Goal: Check status: Check status

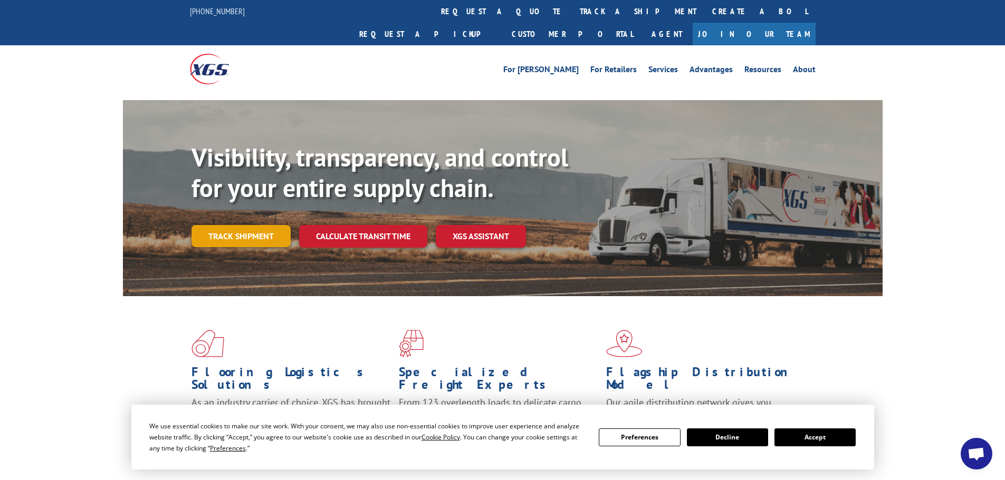
click at [259, 225] on link "Track shipment" at bounding box center [240, 236] width 99 height 22
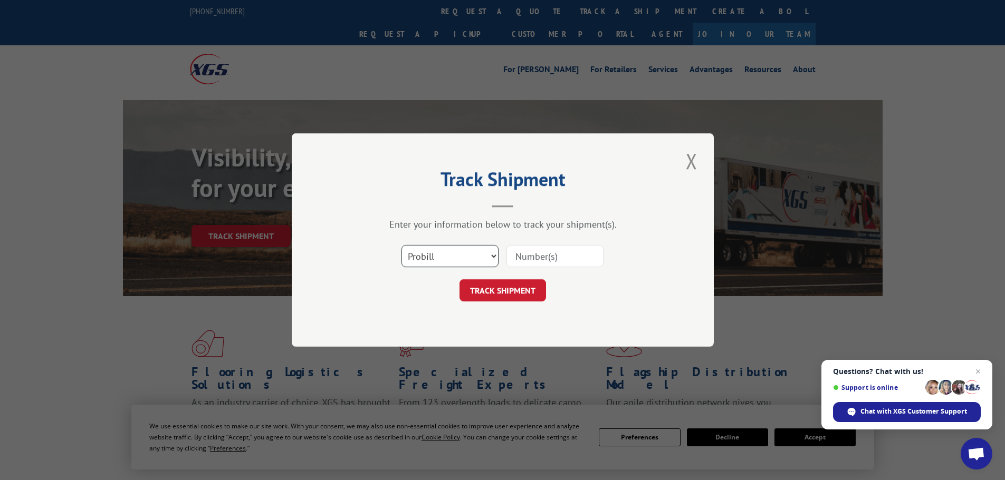
click at [457, 258] on select "Select category... Probill BOL PO" at bounding box center [449, 256] width 97 height 22
select select "po"
click at [401, 245] on select "Select category... Probill BOL PO" at bounding box center [449, 256] width 97 height 22
click at [556, 253] on input at bounding box center [554, 256] width 97 height 22
paste input "17515984"
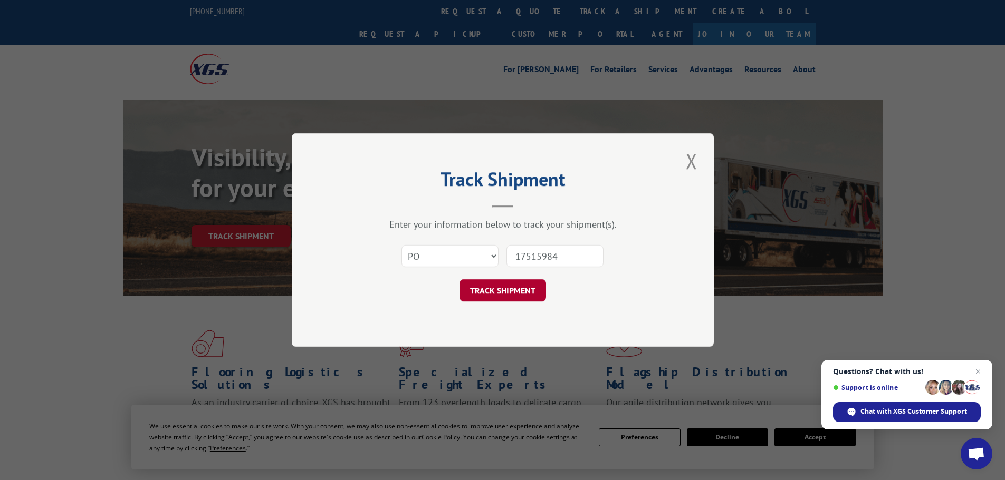
type input "17515984"
click at [516, 288] on button "TRACK SHIPMENT" at bounding box center [502, 291] width 86 height 22
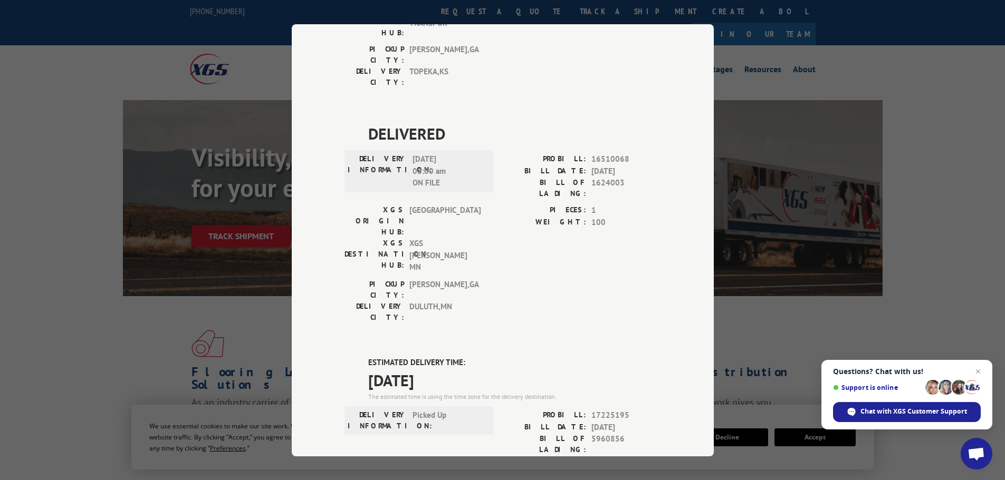
scroll to position [558, 0]
